Goal: Obtain resource: Obtain resource

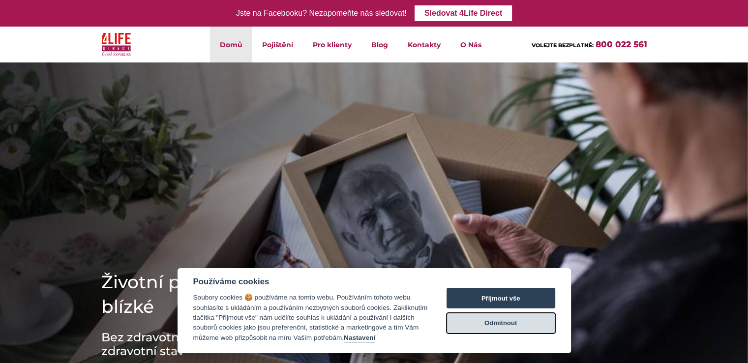
click at [547, 324] on button "Odmítnout" at bounding box center [500, 323] width 109 height 21
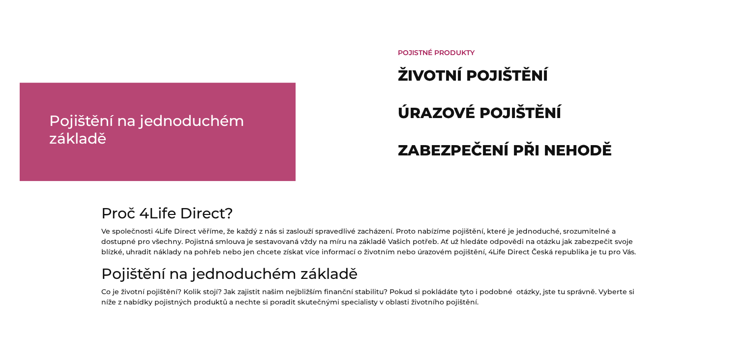
scroll to position [669, 0]
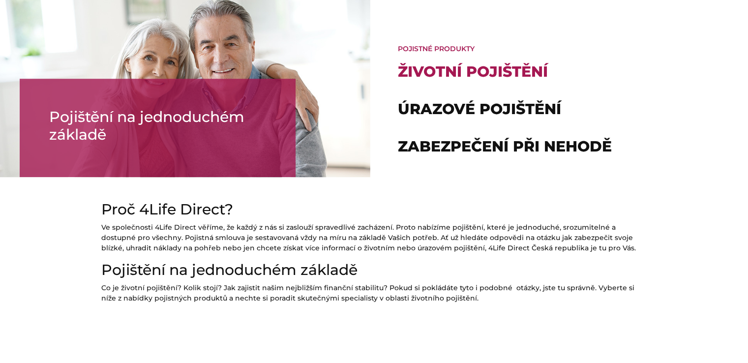
click at [516, 70] on link "Životní pojištění" at bounding box center [473, 71] width 150 height 18
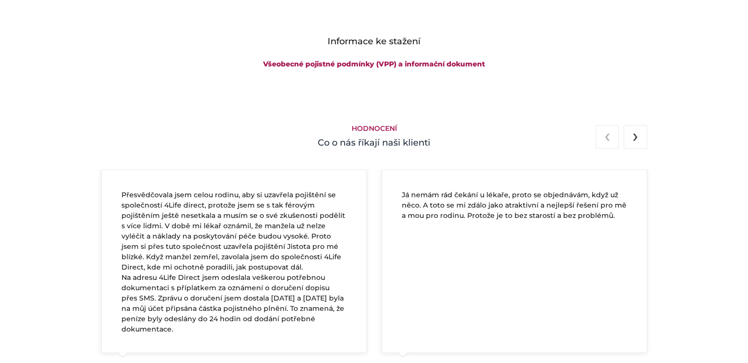
scroll to position [1691, 0]
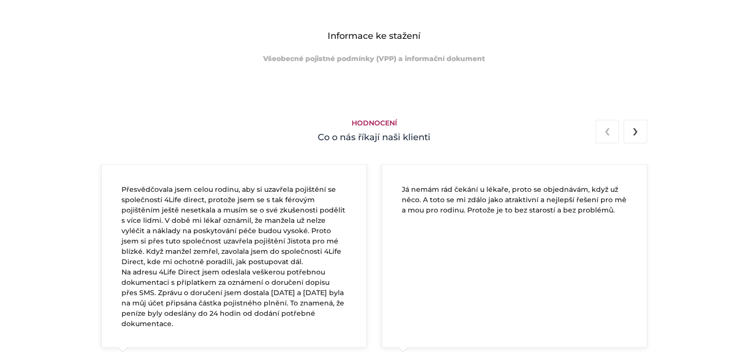
click at [436, 56] on link "Všeobecné pojistné podmínky (VPP) a informační dokument" at bounding box center [374, 58] width 222 height 9
